Goal: Task Accomplishment & Management: Use online tool/utility

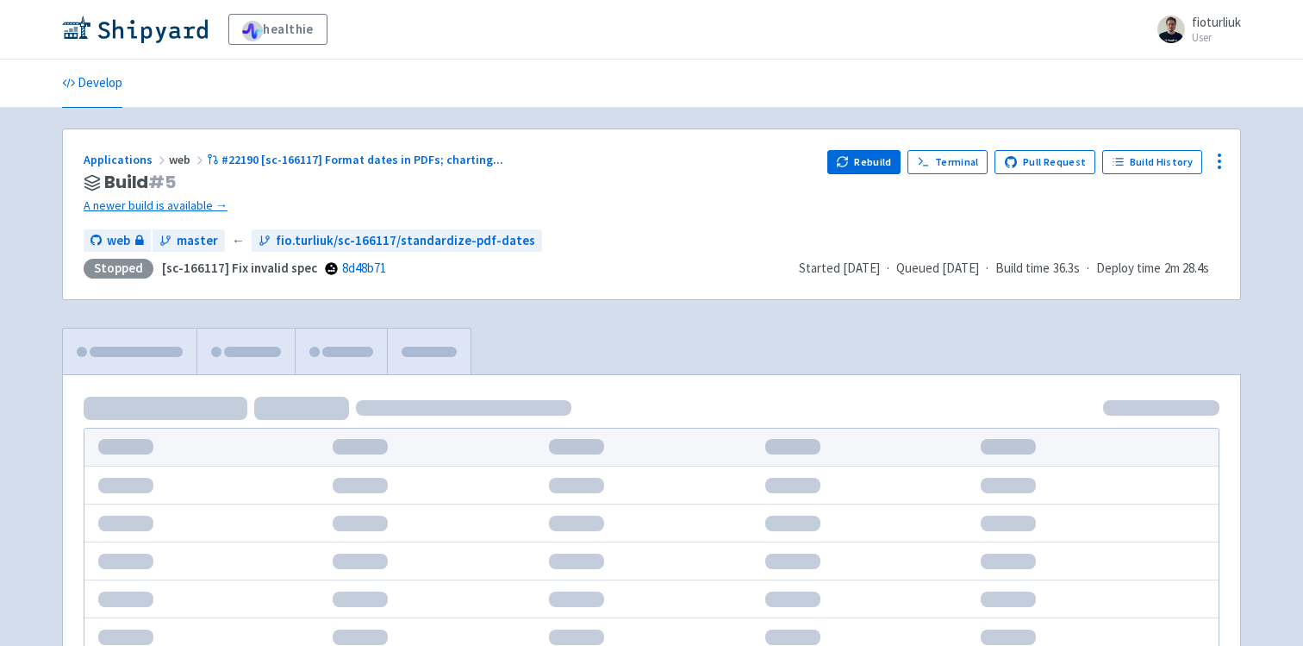
scroll to position [88, 0]
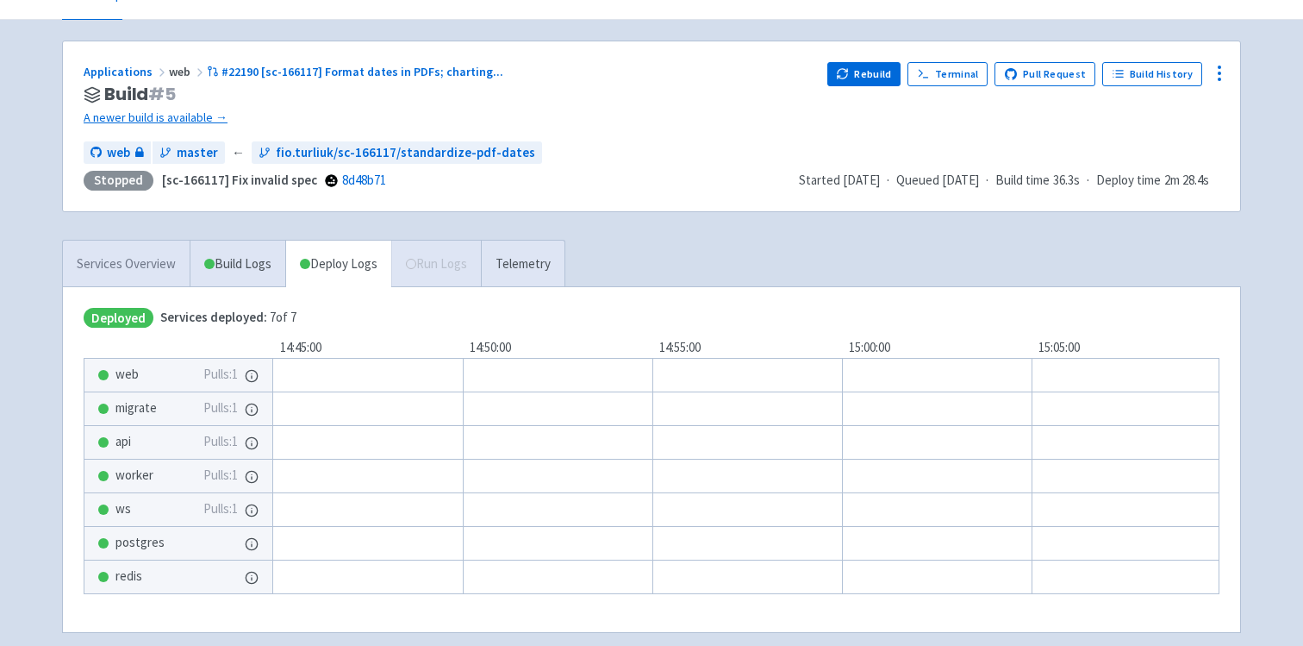
click at [127, 256] on link "Services Overview" at bounding box center [126, 263] width 127 height 47
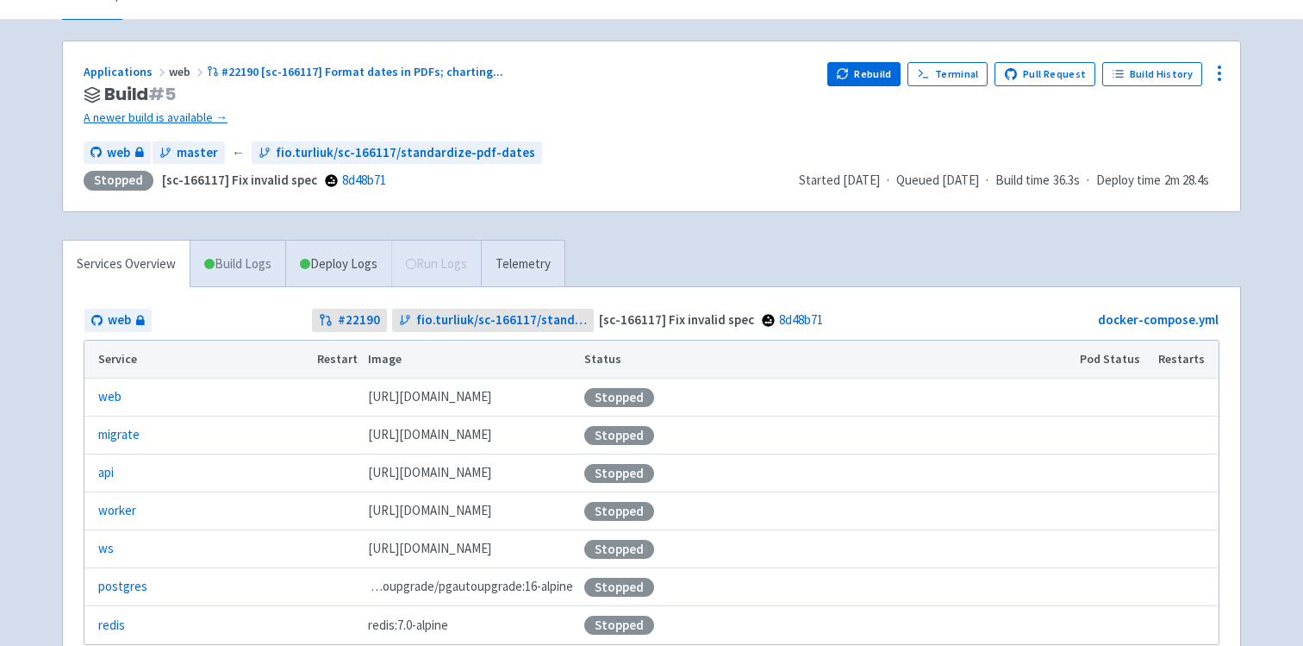
click at [240, 263] on link "Build Logs" at bounding box center [237, 263] width 95 height 47
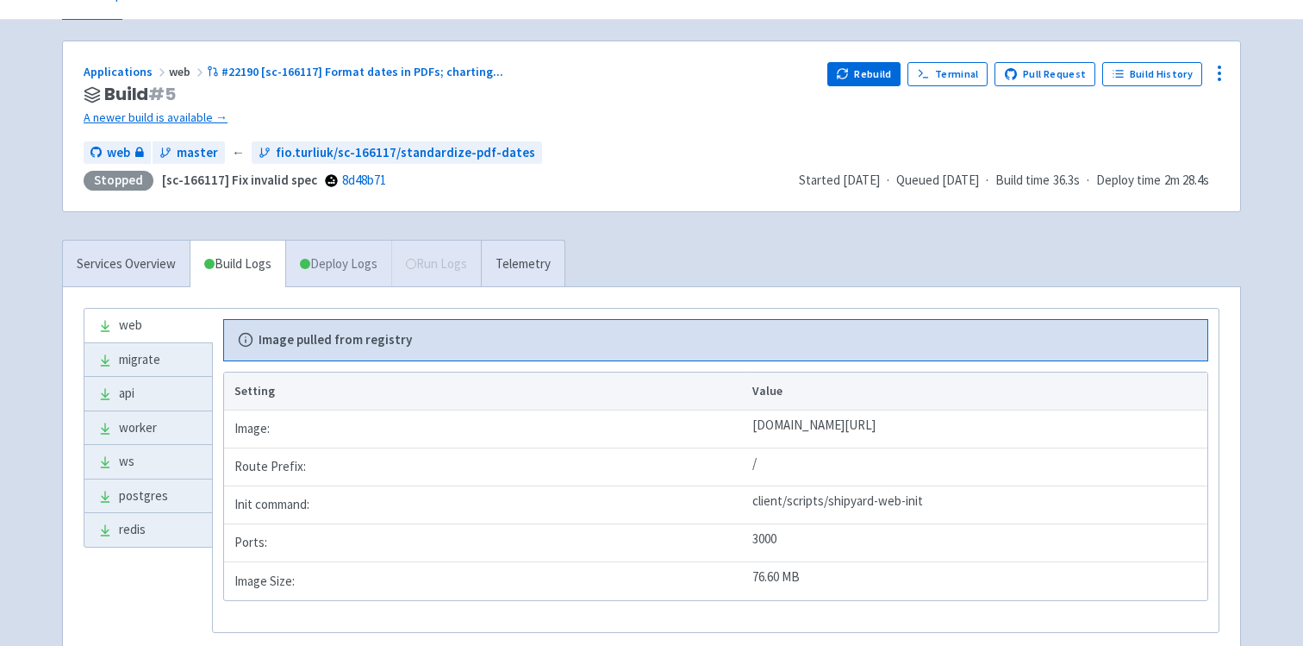
click at [362, 266] on link "Deploy Logs" at bounding box center [338, 263] width 106 height 47
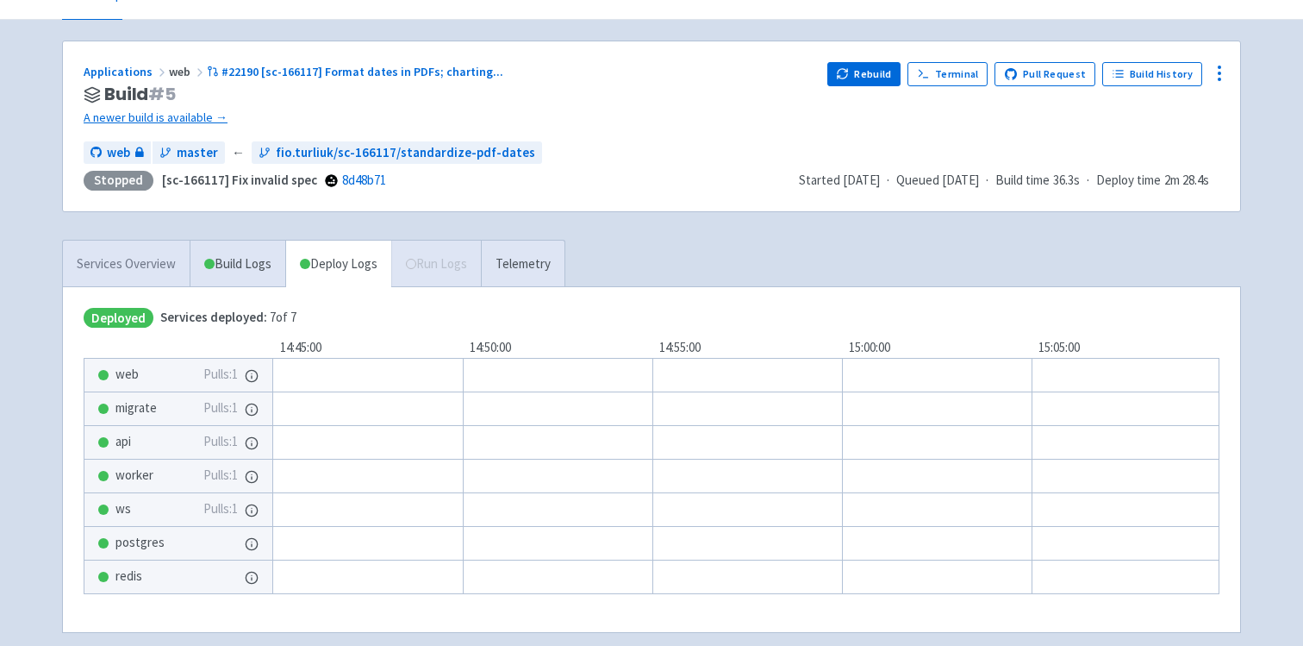
click at [129, 276] on link "Services Overview" at bounding box center [126, 263] width 127 height 47
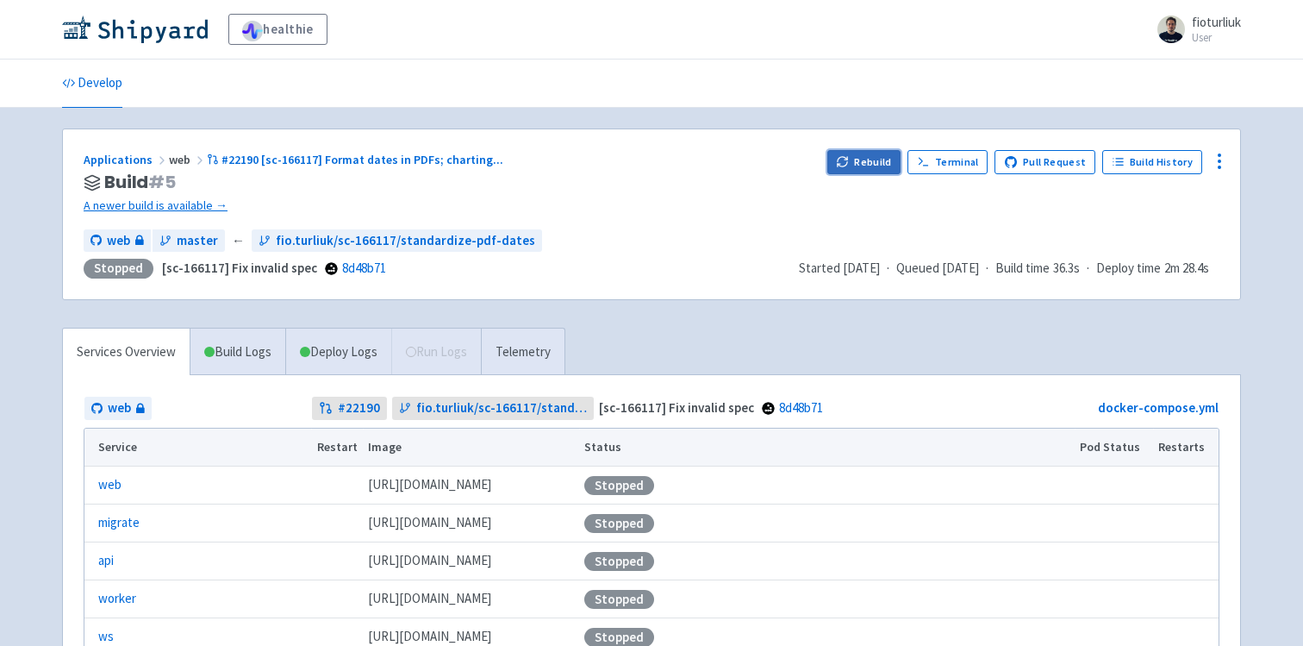
click at [847, 158] on icon "button" at bounding box center [842, 159] width 9 height 5
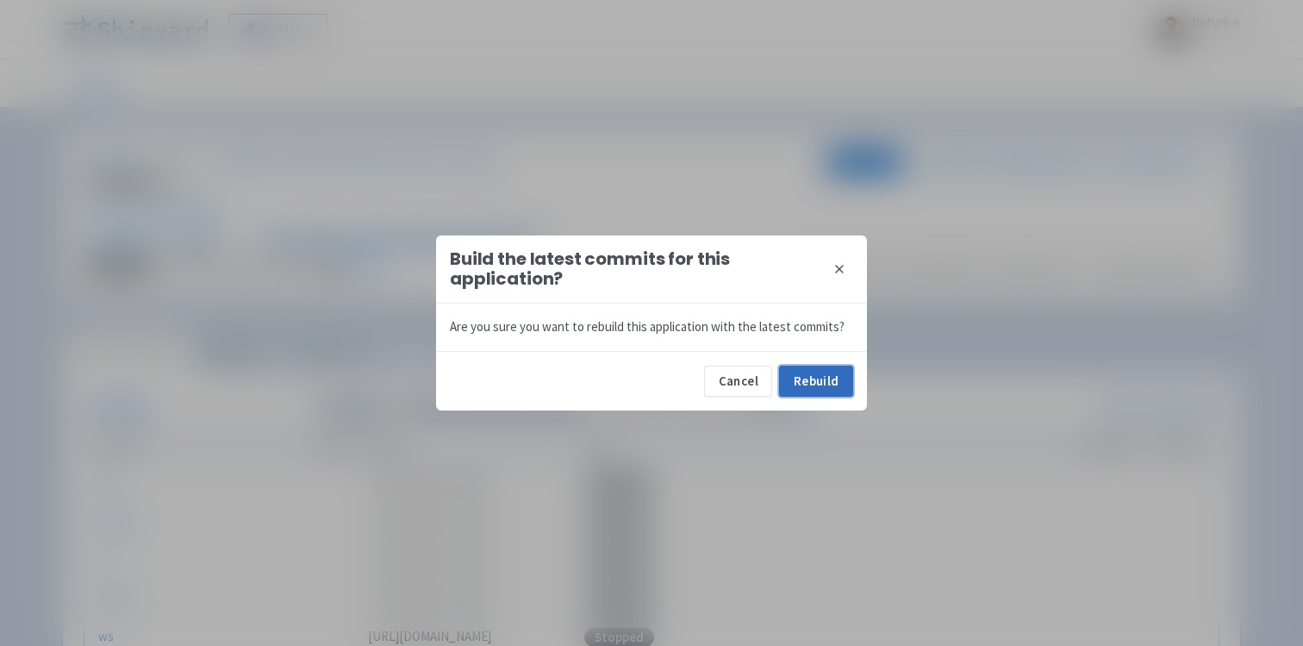
click at [834, 375] on button "Rebuild" at bounding box center [816, 380] width 74 height 31
